Goal: Information Seeking & Learning: Learn about a topic

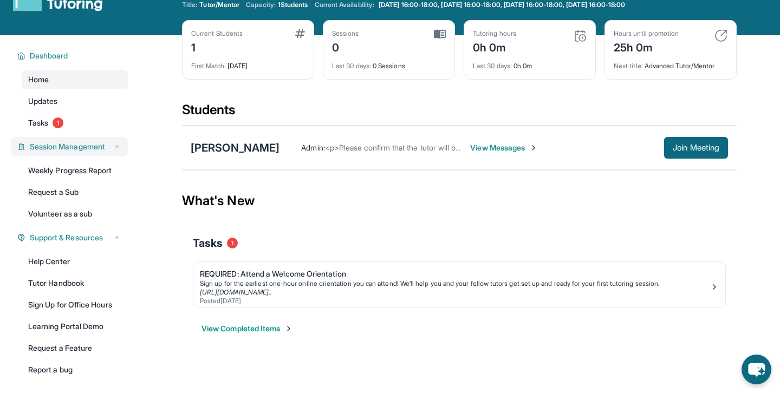
scroll to position [68, 0]
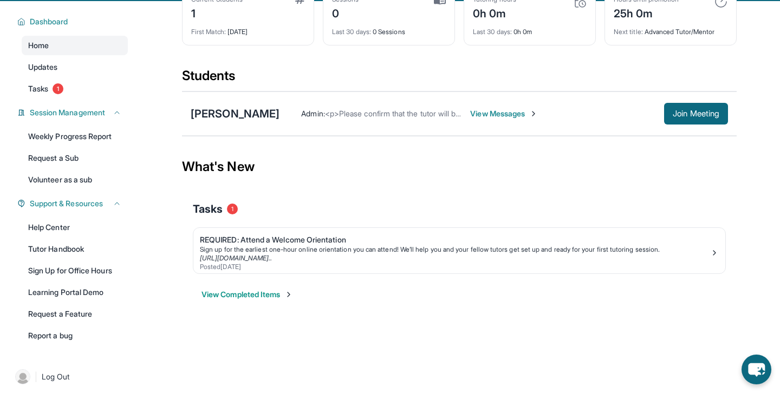
click at [93, 146] on div "Weekly Progress Report Request a Sub Volunteer as a sub" at bounding box center [75, 158] width 106 height 63
click at [93, 156] on link "Request a Sub" at bounding box center [75, 158] width 106 height 20
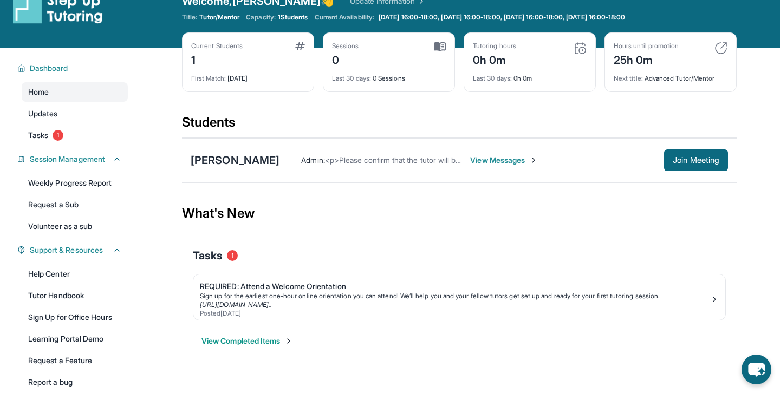
scroll to position [75, 0]
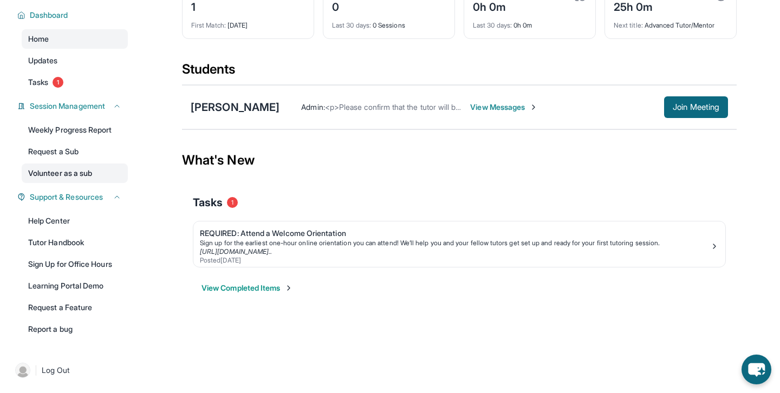
click at [106, 171] on link "Volunteer as a sub" at bounding box center [75, 174] width 106 height 20
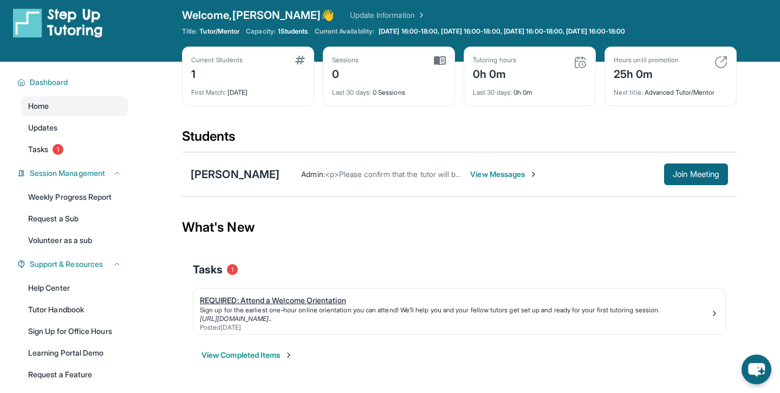
scroll to position [0, 0]
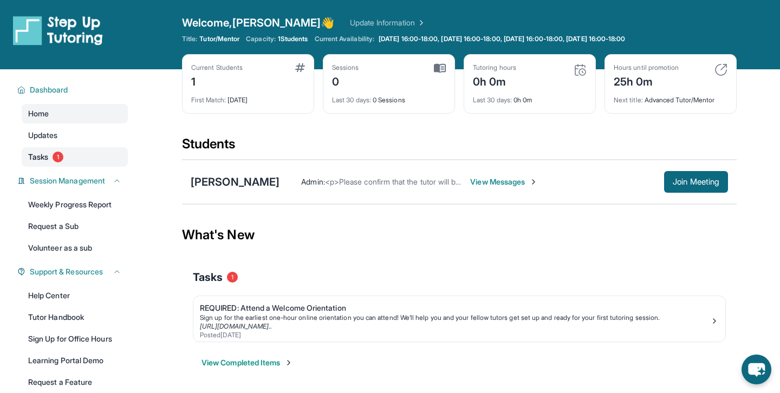
click at [88, 153] on link "Tasks 1" at bounding box center [75, 157] width 106 height 20
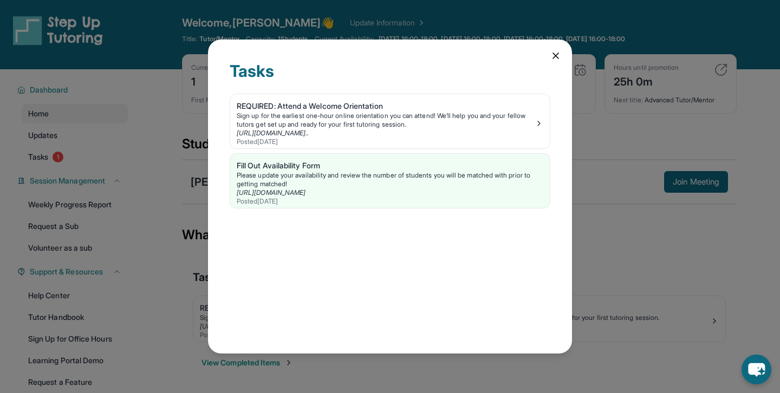
click at [103, 161] on div "Tasks REQUIRED: Attend a Welcome Orientation Sign up for the earliest one-hour …" at bounding box center [390, 196] width 780 height 393
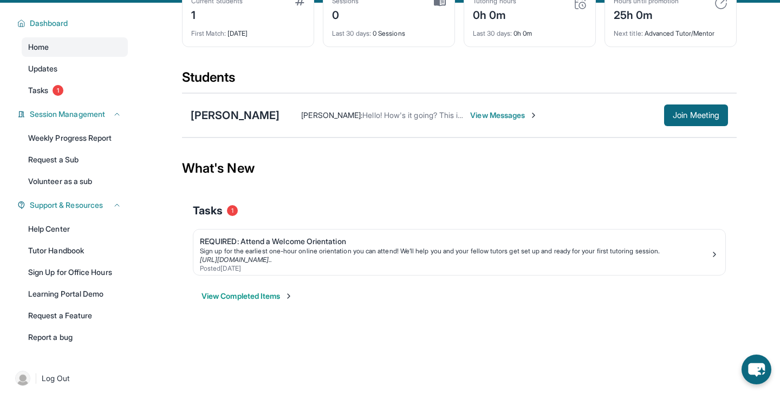
scroll to position [75, 0]
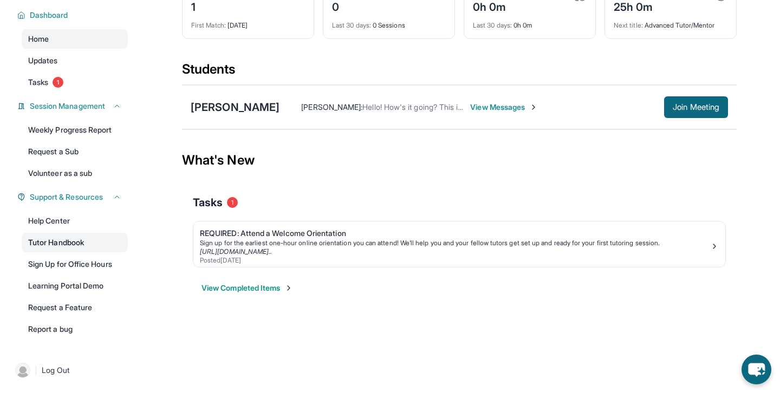
click at [81, 248] on link "Tutor Handbook" at bounding box center [75, 243] width 106 height 20
click at [82, 292] on link "Learning Portal Demo" at bounding box center [75, 286] width 106 height 20
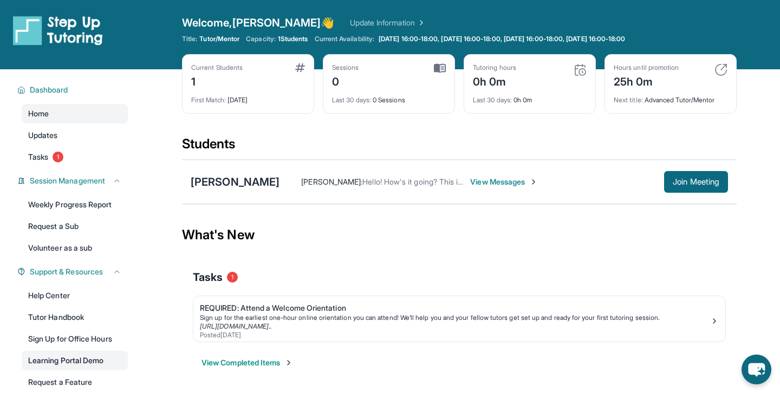
scroll to position [0, 0]
click at [63, 120] on link "Home" at bounding box center [75, 114] width 106 height 20
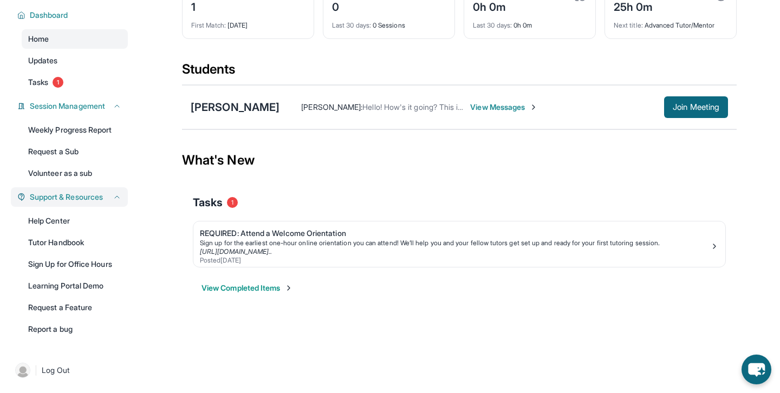
click at [73, 197] on span "Support & Resources" at bounding box center [66, 197] width 73 height 11
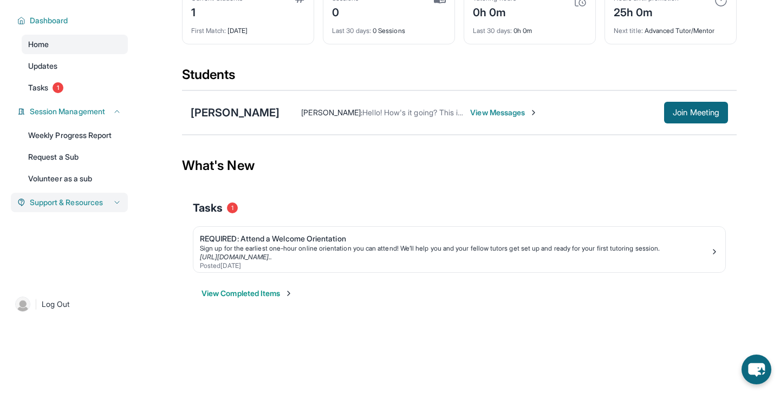
click at [73, 201] on span "Support & Resources" at bounding box center [66, 202] width 73 height 11
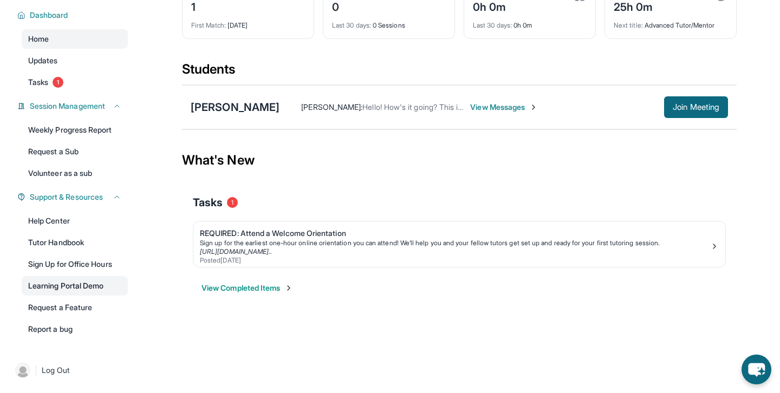
click at [69, 287] on link "Learning Portal Demo" at bounding box center [75, 286] width 106 height 20
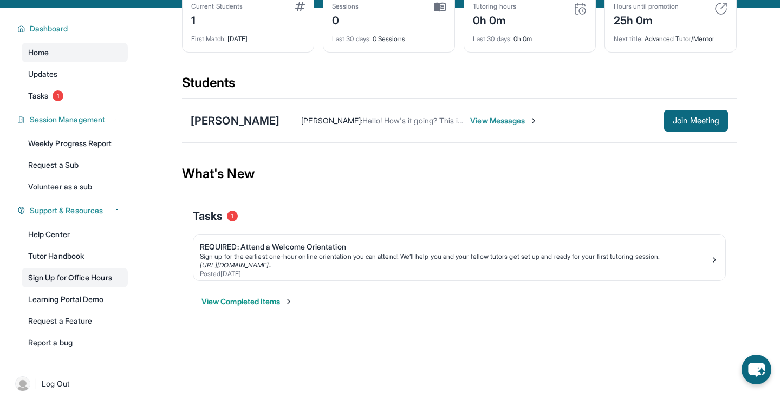
scroll to position [62, 0]
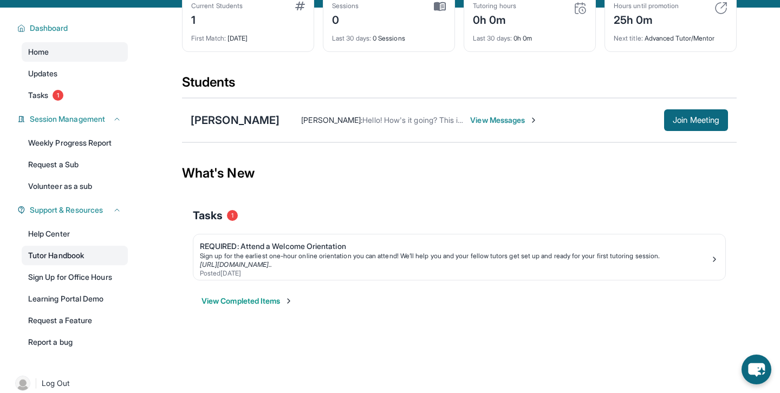
click at [75, 255] on link "Tutor Handbook" at bounding box center [75, 256] width 106 height 20
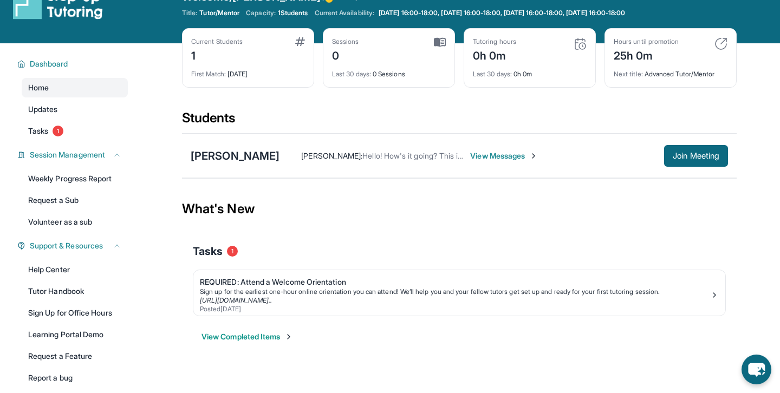
scroll to position [0, 0]
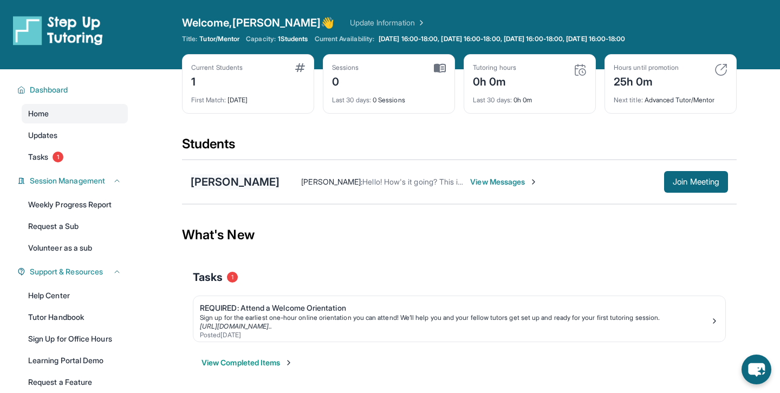
click at [224, 183] on div "[PERSON_NAME]" at bounding box center [235, 182] width 89 height 15
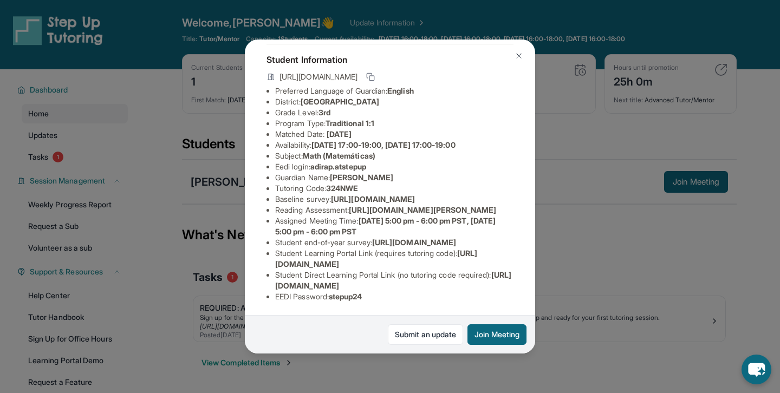
scroll to position [0, 1]
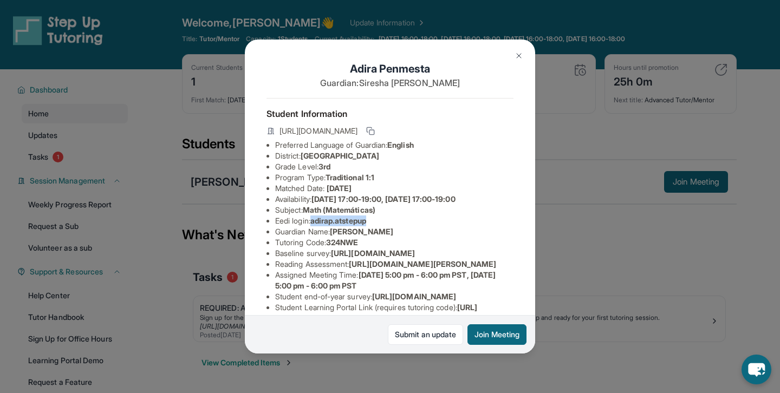
drag, startPoint x: 315, startPoint y: 222, endPoint x: 381, endPoint y: 221, distance: 66.1
click at [382, 222] on li "Eedi login : adirap.atstepup" at bounding box center [394, 221] width 238 height 11
copy span "adirap.atstepup"
click at [112, 245] on div "[PERSON_NAME] Guardian: [PERSON_NAME] Student Information [URL][DOMAIN_NAME] Pr…" at bounding box center [390, 196] width 780 height 393
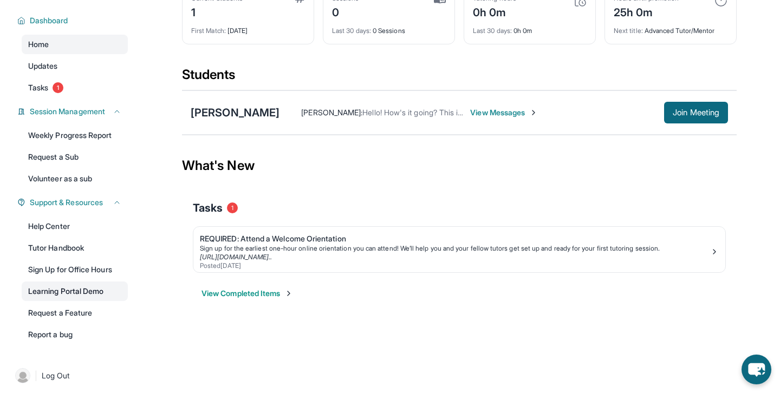
scroll to position [75, 0]
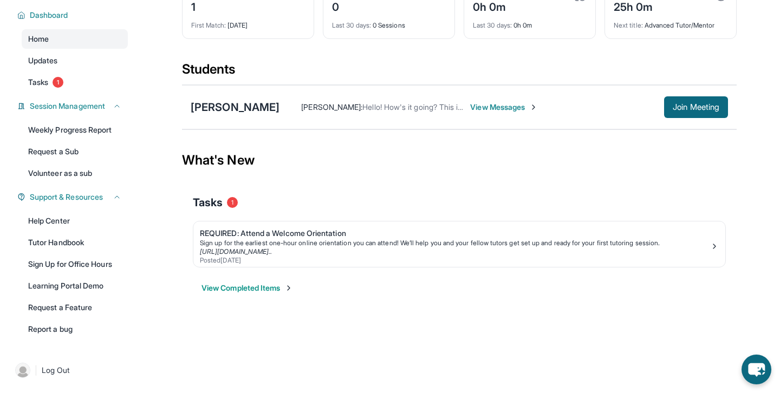
click at [68, 232] on div "Help Center Tutor Handbook Sign Up for Office Hours Learning Portal Demo Reques…" at bounding box center [75, 275] width 106 height 128
click at [68, 227] on link "Help Center" at bounding box center [75, 221] width 106 height 20
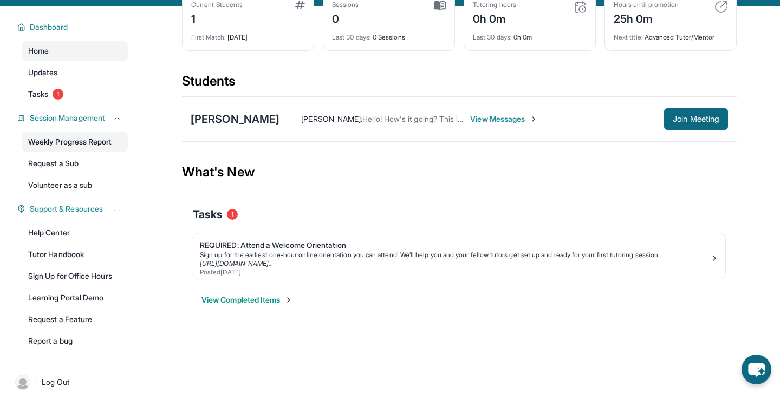
scroll to position [61, 0]
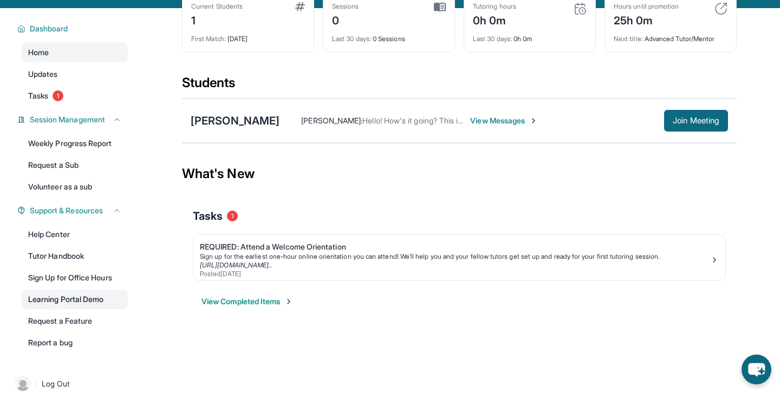
click at [56, 303] on link "Learning Portal Demo" at bounding box center [75, 300] width 106 height 20
